Goal: Find specific page/section: Find specific page/section

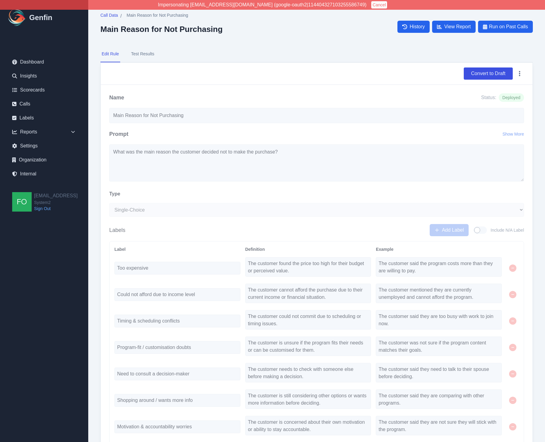
select select "Single-Choice"
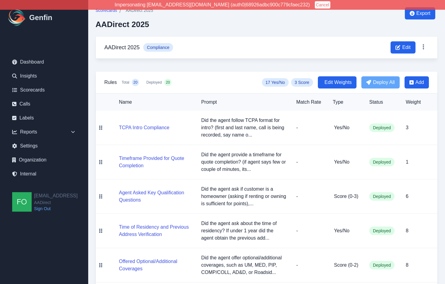
scroll to position [5, 0]
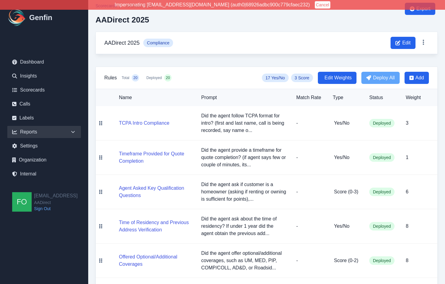
click at [52, 135] on div "Reports" at bounding box center [44, 132] width 74 height 12
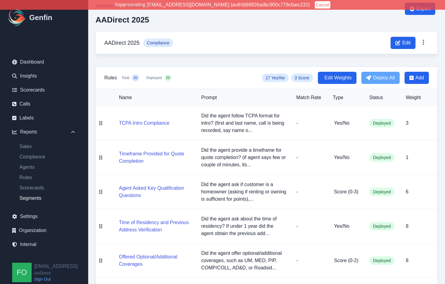
click at [40, 197] on link "Segments" at bounding box center [48, 198] width 66 height 7
select select "14"
